Goal: Task Accomplishment & Management: Manage account settings

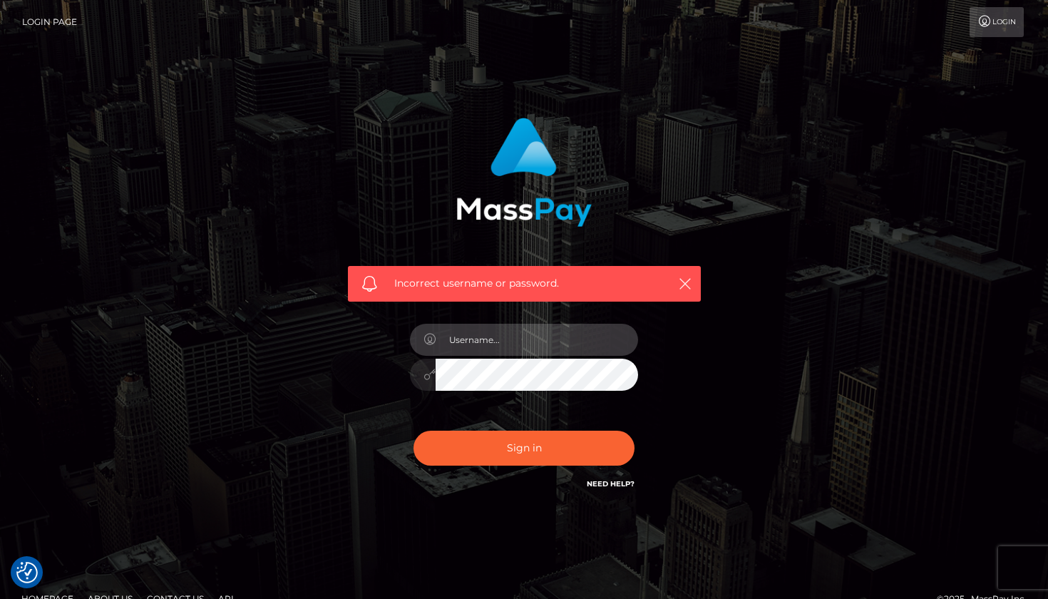
type input "[EMAIL_ADDRESS][DOMAIN_NAME]"
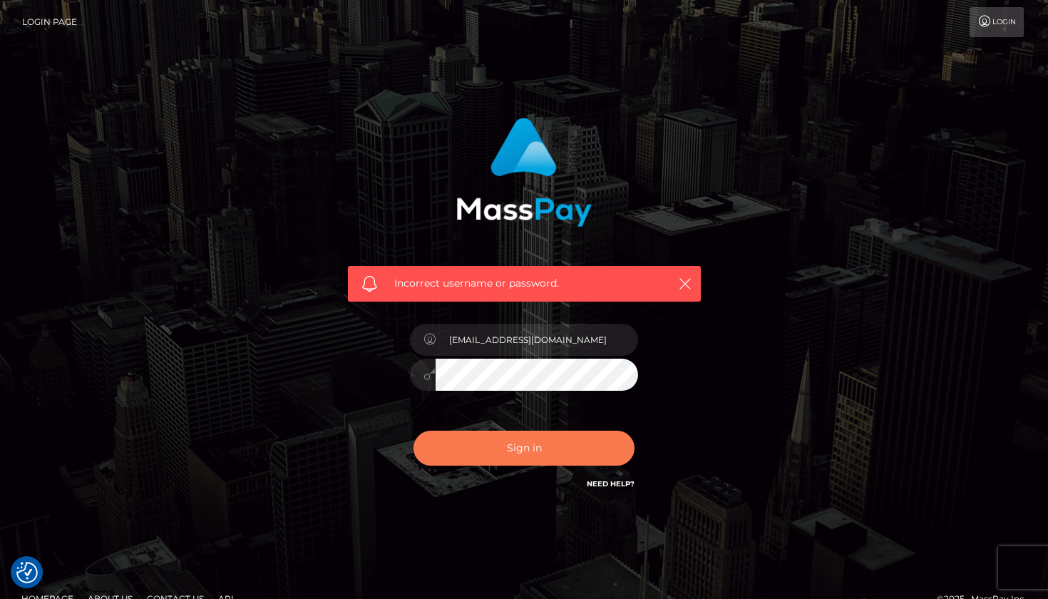
click at [513, 452] on button "Sign in" at bounding box center [524, 448] width 221 height 35
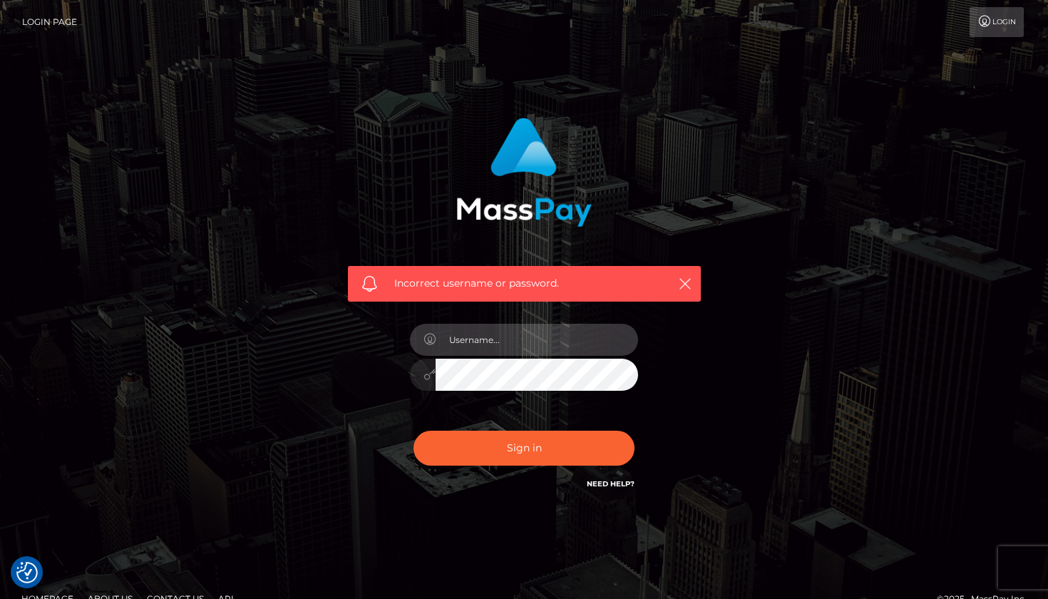
type input "[EMAIL_ADDRESS][DOMAIN_NAME]"
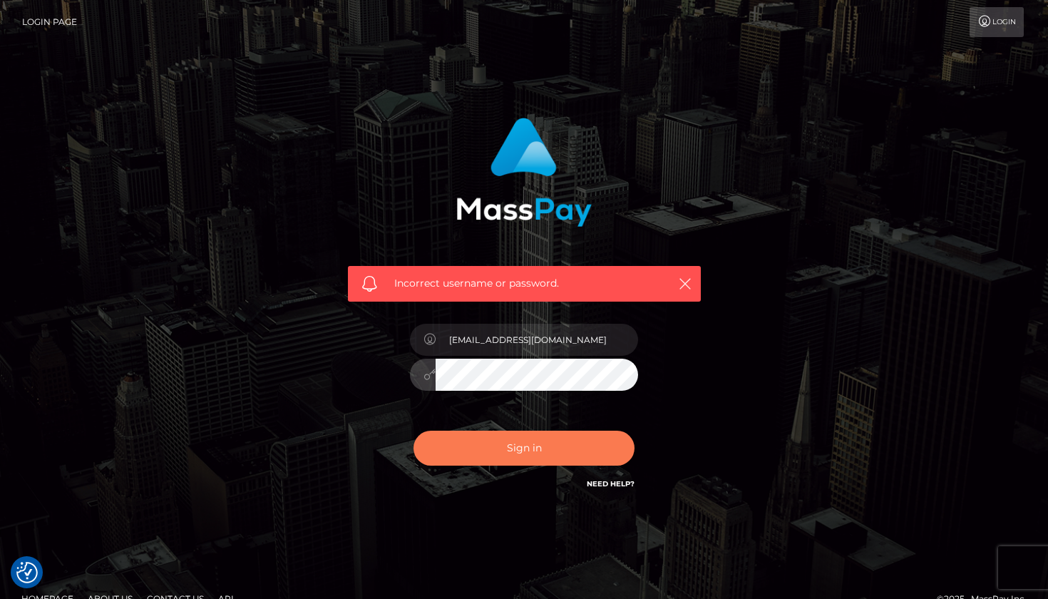
click at [504, 444] on button "Sign in" at bounding box center [524, 448] width 221 height 35
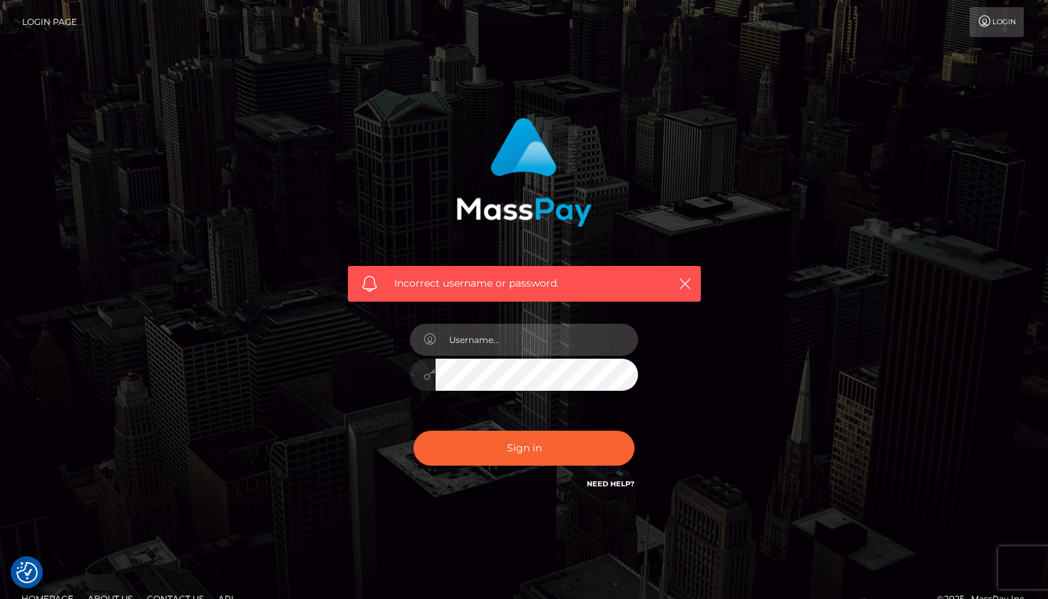
type input "[EMAIL_ADDRESS][DOMAIN_NAME]"
click at [524, 447] on button "Sign in" at bounding box center [524, 448] width 221 height 35
type input "[EMAIL_ADDRESS][DOMAIN_NAME]"
click at [433, 372] on icon at bounding box center [430, 374] width 12 height 11
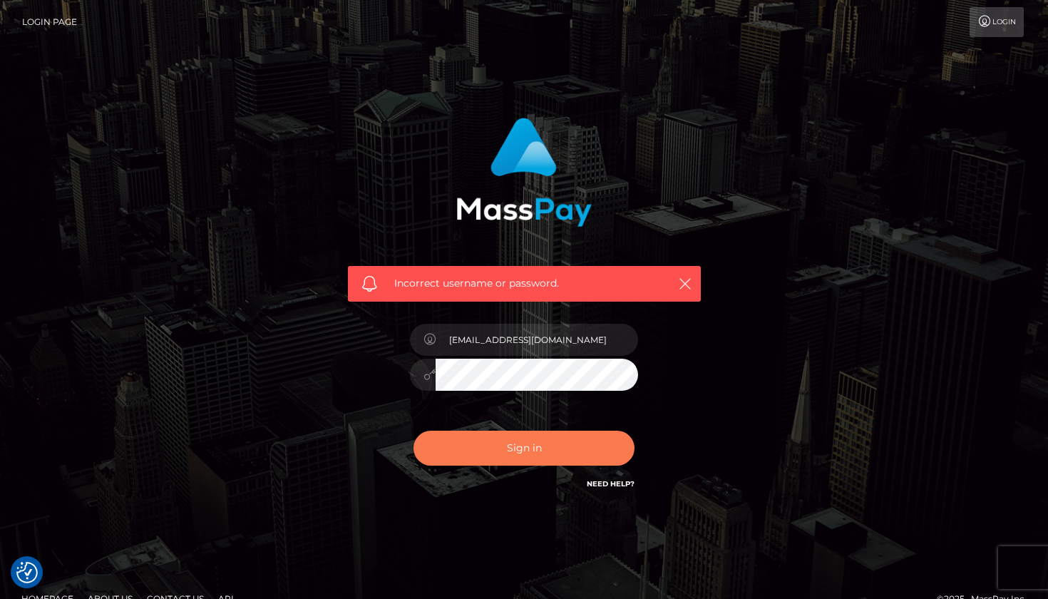
click at [542, 451] on button "Sign in" at bounding box center [524, 448] width 221 height 35
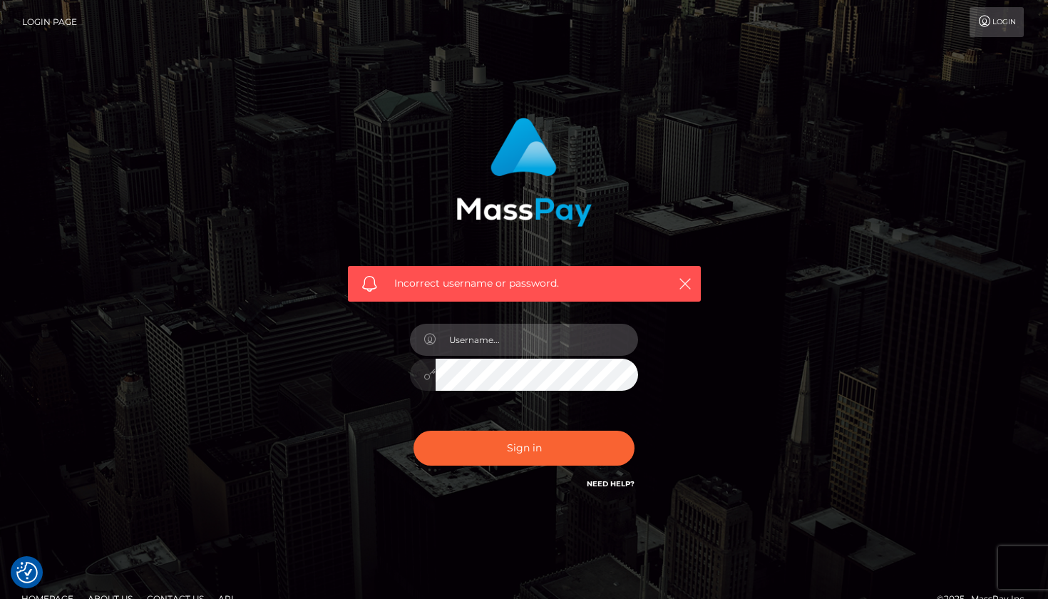
type input "veracarr444@gmail.com"
click at [408, 381] on div "veracarr444@gmail.com" at bounding box center [524, 367] width 250 height 109
click at [417, 377] on div at bounding box center [524, 373] width 228 height 28
click at [524, 447] on button "Sign in" at bounding box center [524, 448] width 221 height 35
click at [616, 482] on link "Need Help?" at bounding box center [611, 483] width 48 height 9
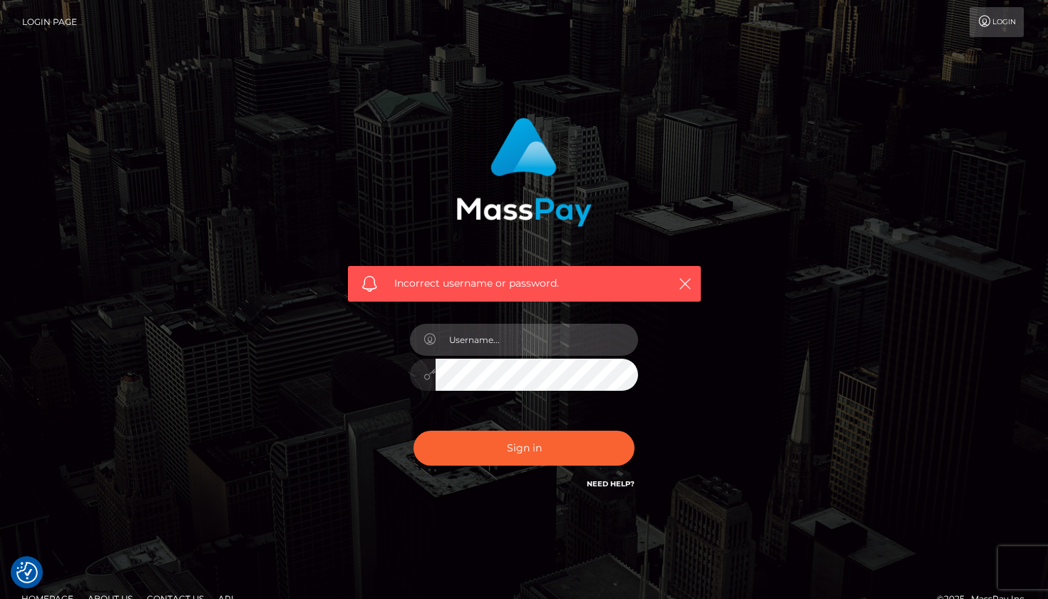
type input "[EMAIL_ADDRESS][DOMAIN_NAME]"
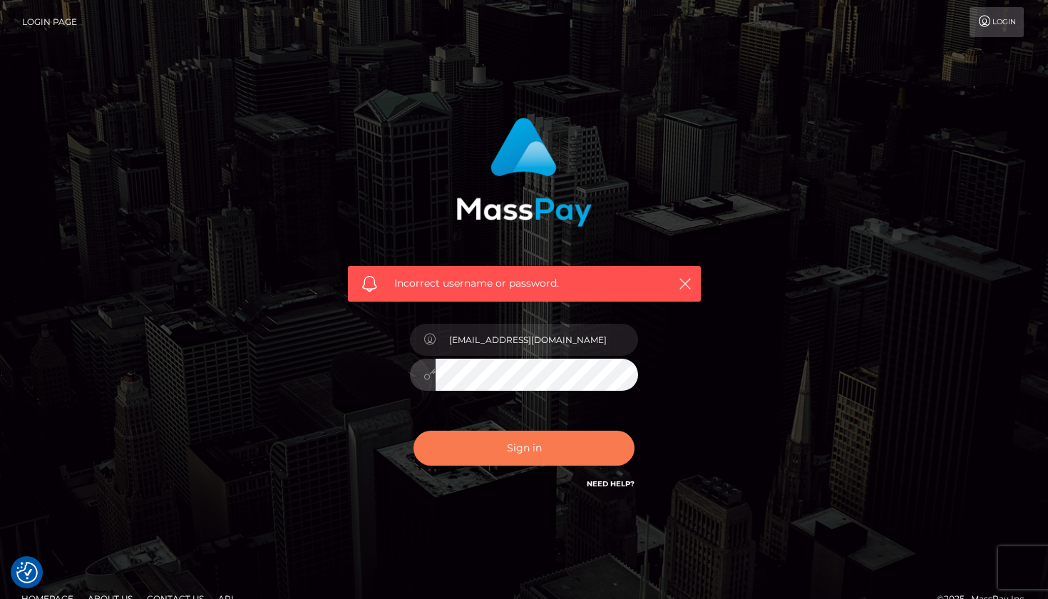
click at [536, 456] on button "Sign in" at bounding box center [524, 448] width 221 height 35
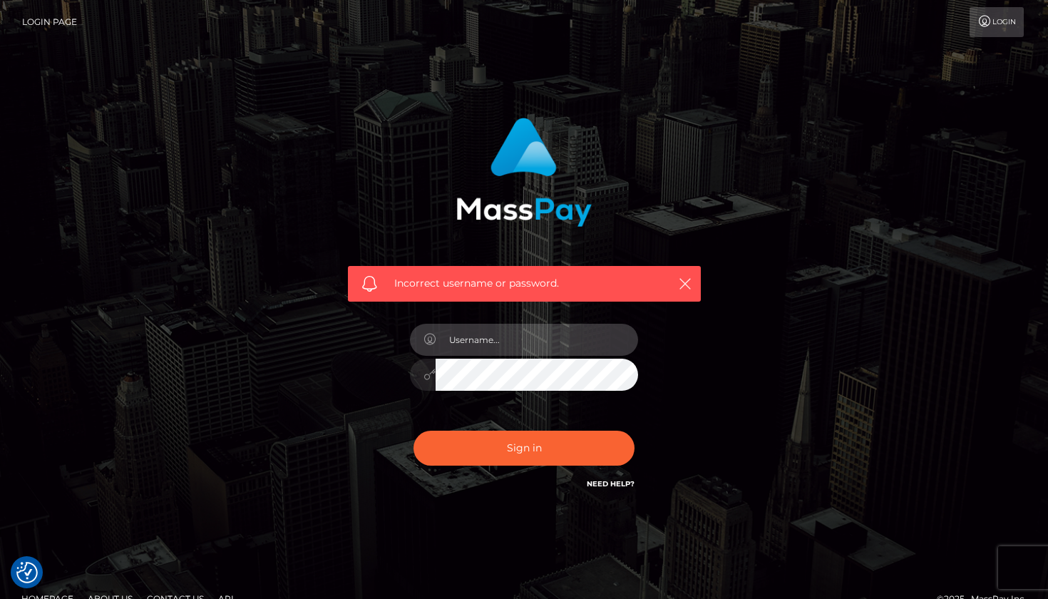
type input "[EMAIL_ADDRESS][DOMAIN_NAME]"
click at [426, 375] on div at bounding box center [524, 373] width 228 height 28
click at [524, 447] on button "Sign in" at bounding box center [524, 448] width 221 height 35
click at [1004, 26] on link "Login" at bounding box center [997, 22] width 54 height 30
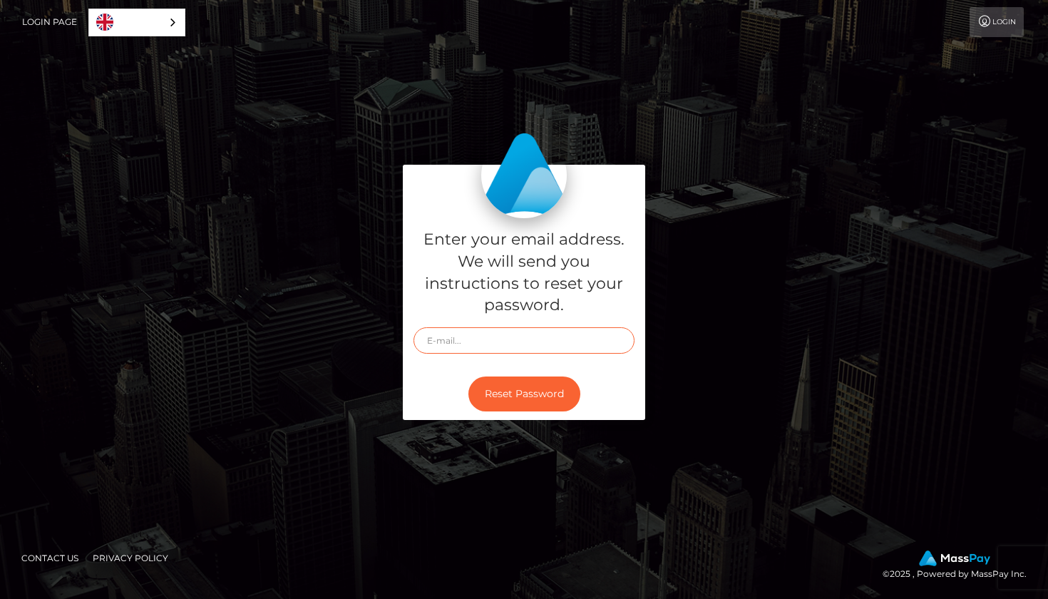
type input "[EMAIL_ADDRESS][DOMAIN_NAME]"
click at [530, 402] on button "Reset Password" at bounding box center [525, 394] width 112 height 35
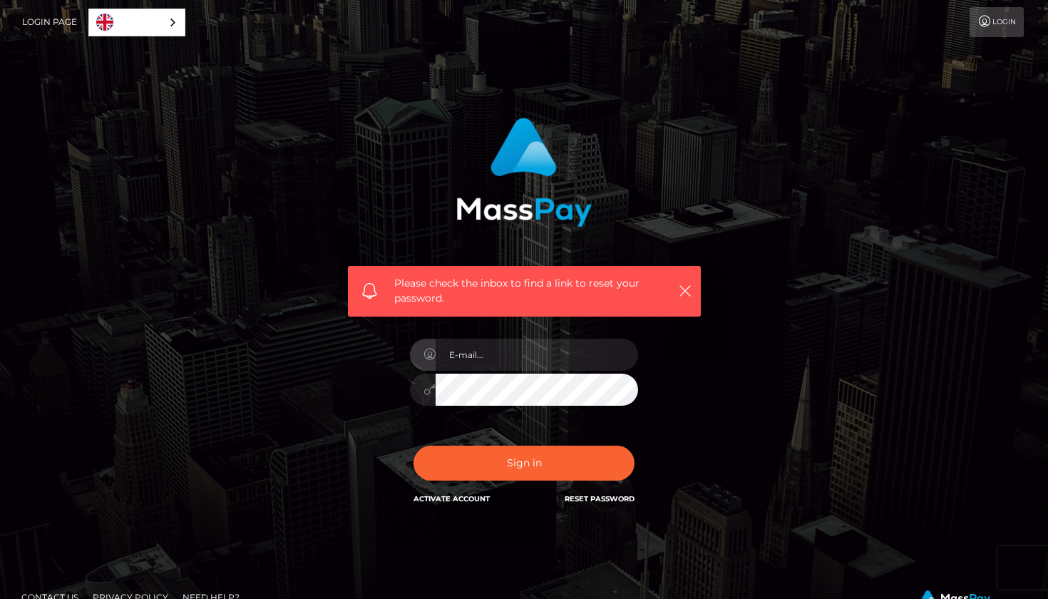
type input "g"
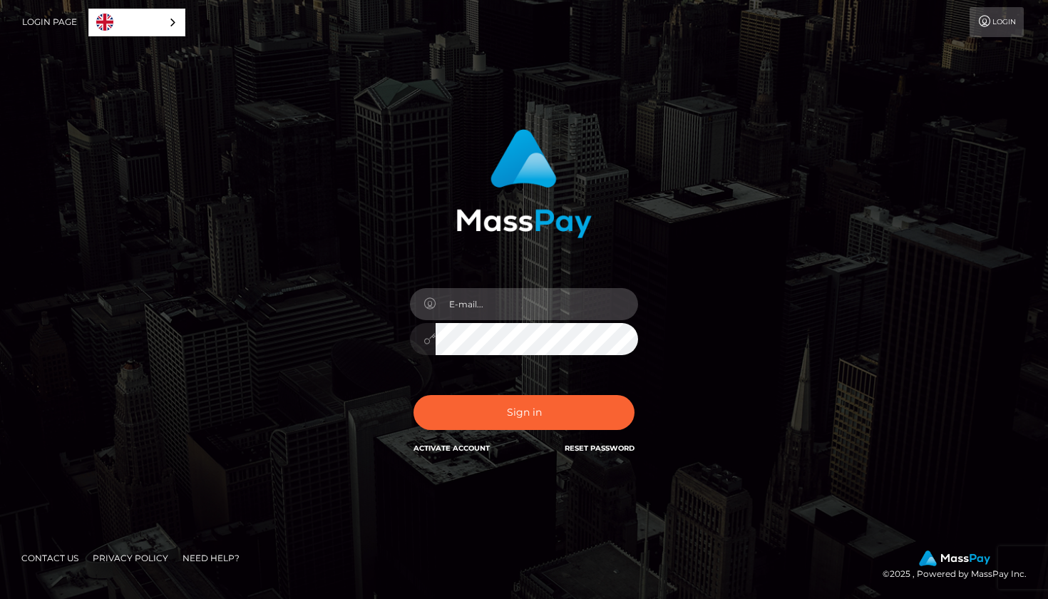
type input "[EMAIL_ADDRESS][DOMAIN_NAME]"
click at [524, 412] on button "Sign in" at bounding box center [524, 412] width 221 height 35
